Goal: Navigation & Orientation: Find specific page/section

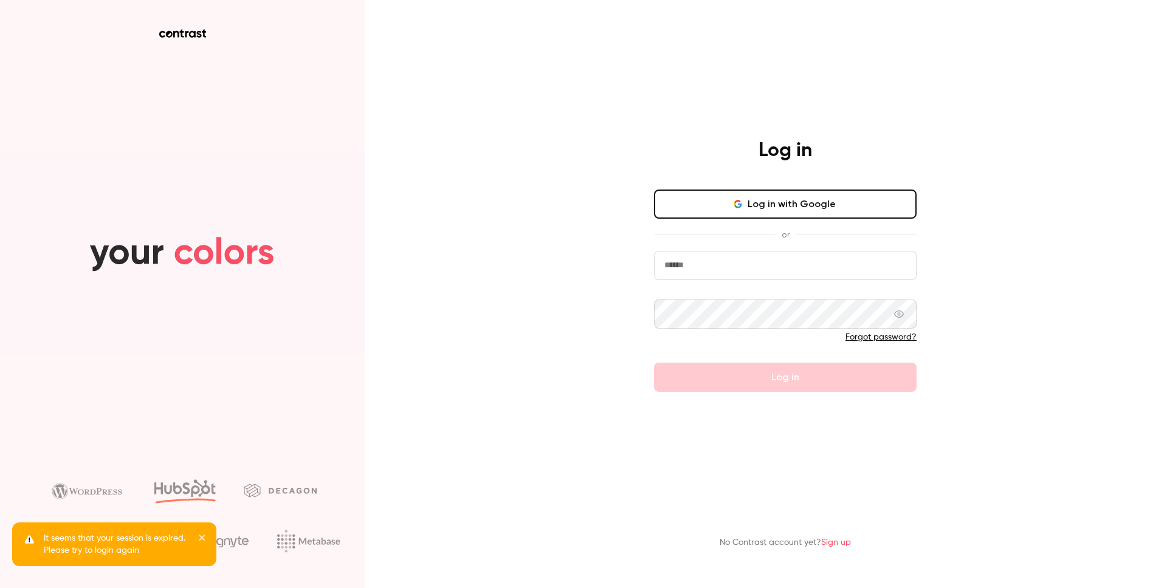
click at [205, 539] on icon "close" at bounding box center [202, 538] width 9 height 10
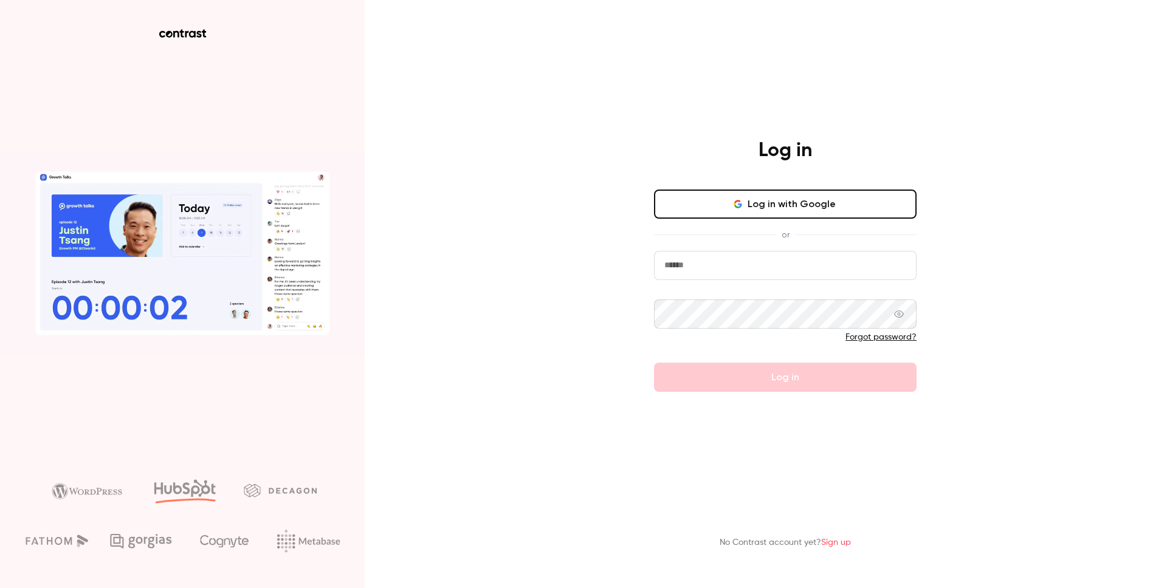
click at [738, 213] on button "Log in with Google" at bounding box center [785, 204] width 263 height 29
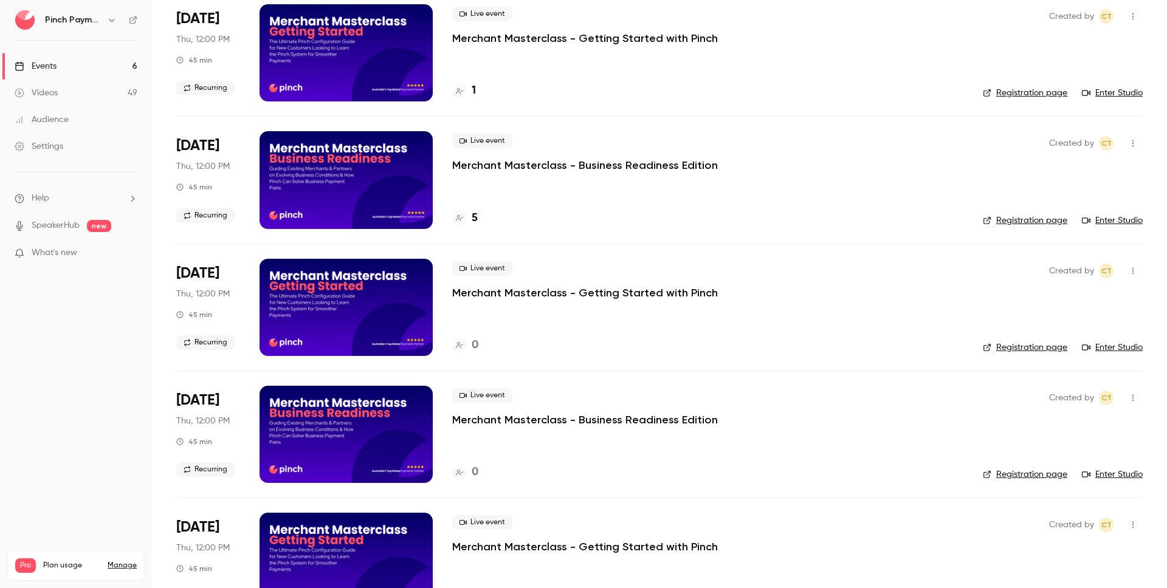
scroll to position [106, 0]
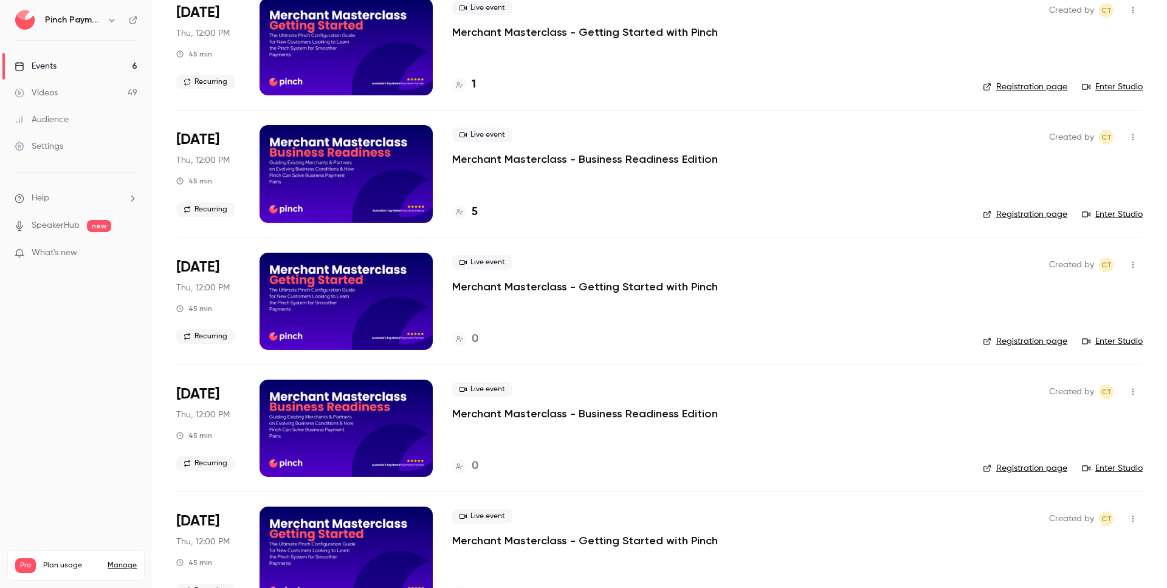
click at [634, 325] on div "Live event Merchant Masterclass - Getting Started with Pinch 0" at bounding box center [707, 301] width 511 height 97
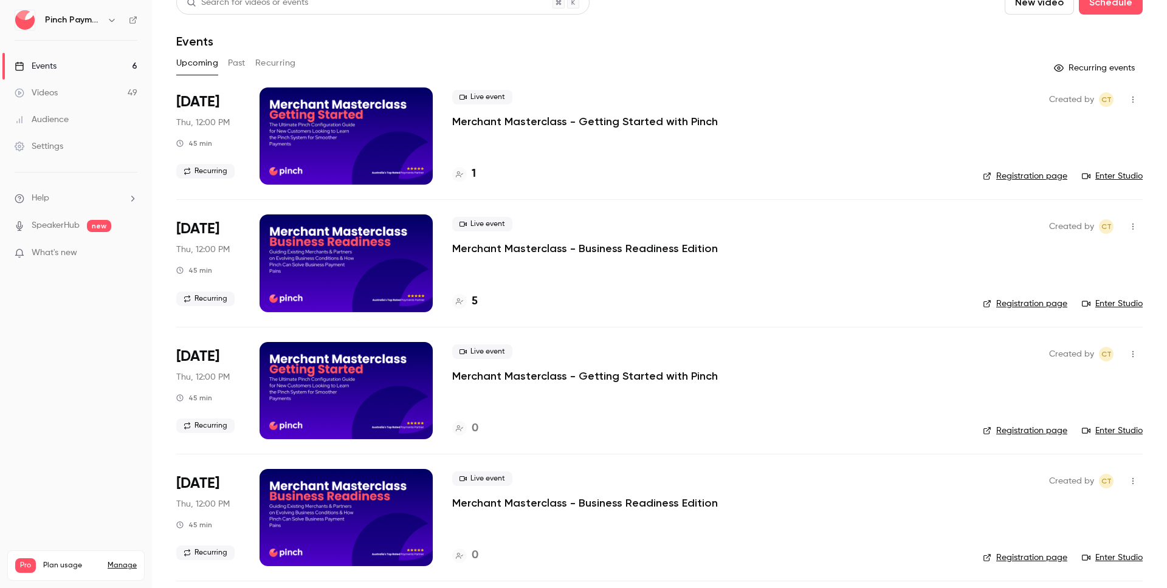
scroll to position [8, 0]
